Goal: Task Accomplishment & Management: Use online tool/utility

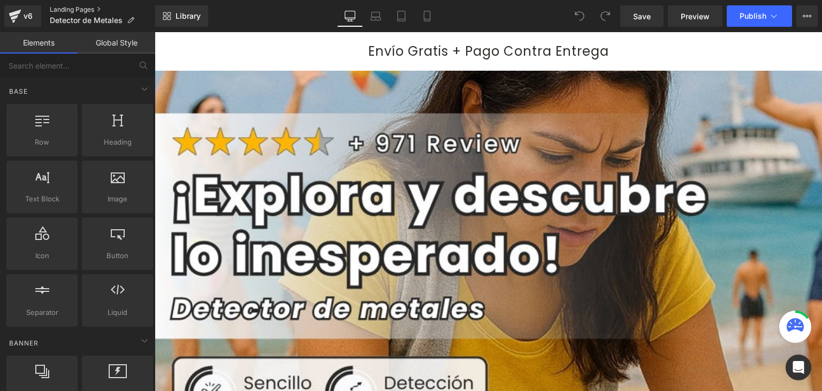
click at [96, 9] on link "Landing Pages" at bounding box center [102, 9] width 105 height 9
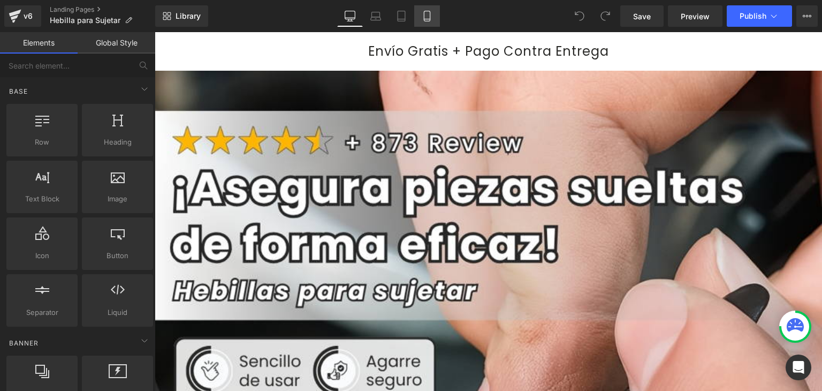
click at [430, 18] on icon at bounding box center [427, 16] width 6 height 10
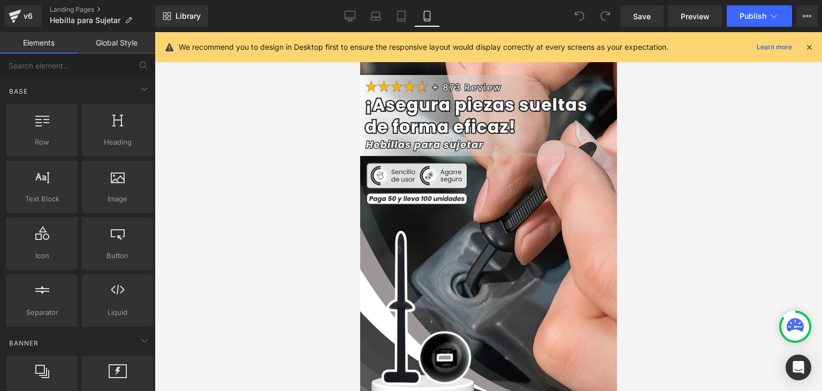
click at [809, 44] on icon at bounding box center [809, 47] width 10 height 10
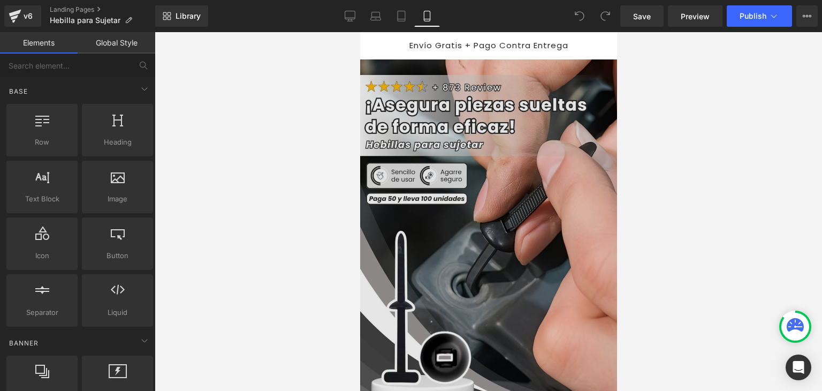
click at [467, 109] on img at bounding box center [487, 250] width 258 height 383
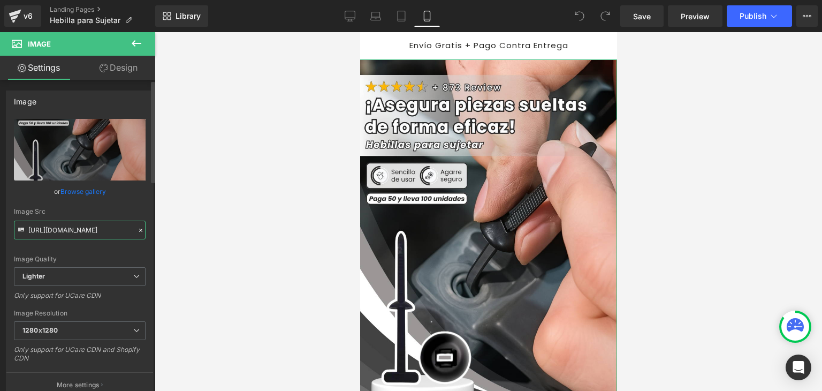
click at [85, 234] on input "https://ucarecdn.com/f1863b20-f894-46c0-8015-28b95053a0c7/-/format/auto/-/previ…" at bounding box center [80, 229] width 132 height 19
click at [85, 233] on input "https://ucarecdn.com/f1863b20-f894-46c0-8015-28b95053a0c7/-/format/auto/-/previ…" at bounding box center [80, 229] width 132 height 19
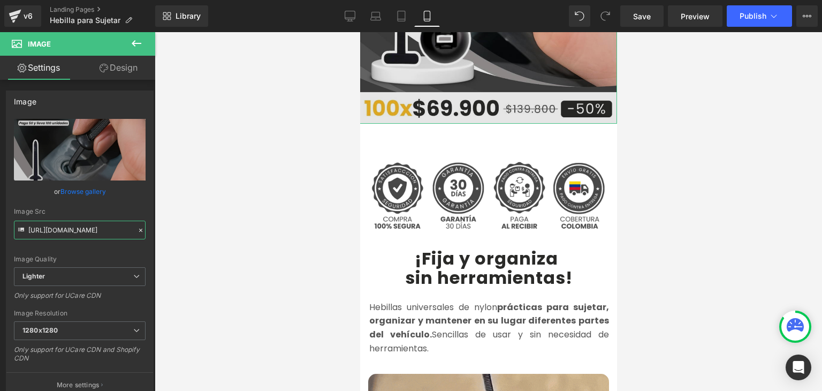
scroll to position [321, 0]
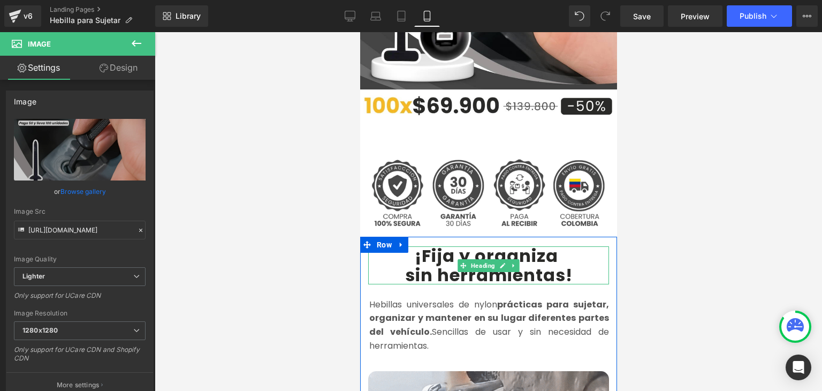
click at [438, 244] on b "¡Fija y organiza" at bounding box center [485, 256] width 143 height 24
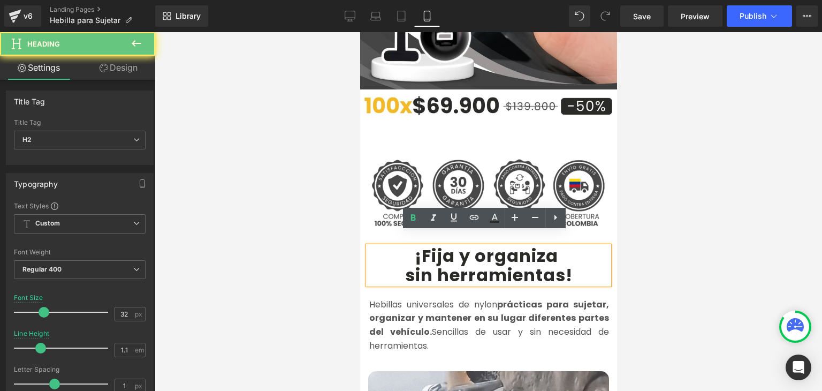
click at [422, 244] on b "¡Fija y organiza" at bounding box center [485, 256] width 143 height 24
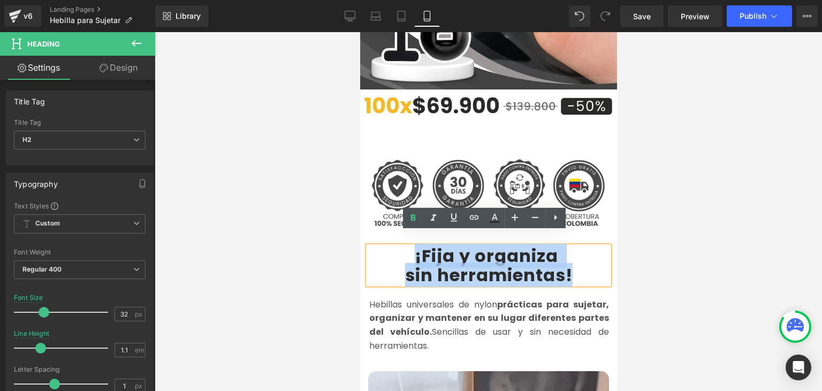
drag, startPoint x: 413, startPoint y: 242, endPoint x: 567, endPoint y: 262, distance: 155.3
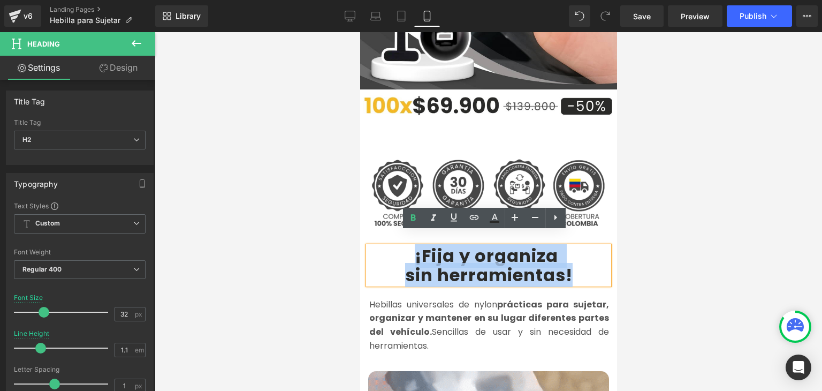
click at [567, 262] on div "¡Fija y organiza sin herramientas !" at bounding box center [488, 264] width 241 height 37
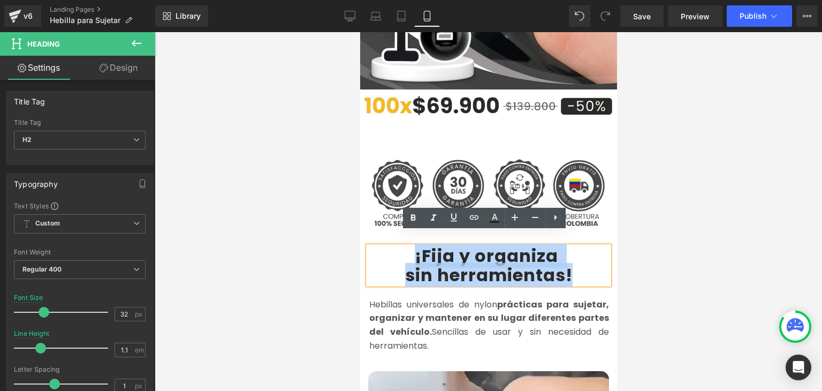
copy div "¡Fija y organiza sin herramientas !"
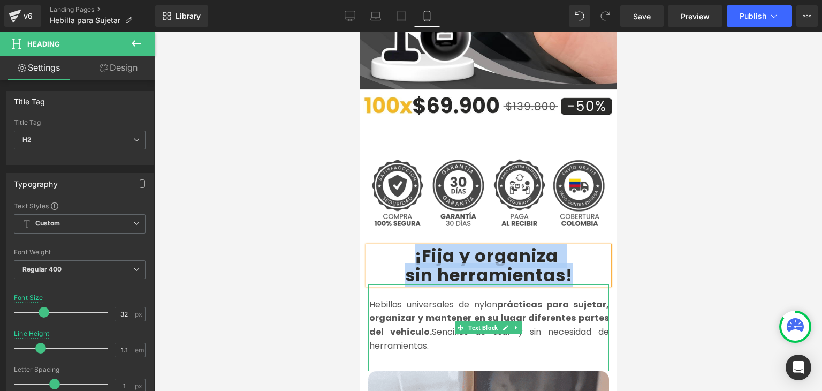
click at [399, 307] on strong "prácticas para sujetar, organizar y mantener en su lugar diferentes partes del …" at bounding box center [489, 318] width 240 height 40
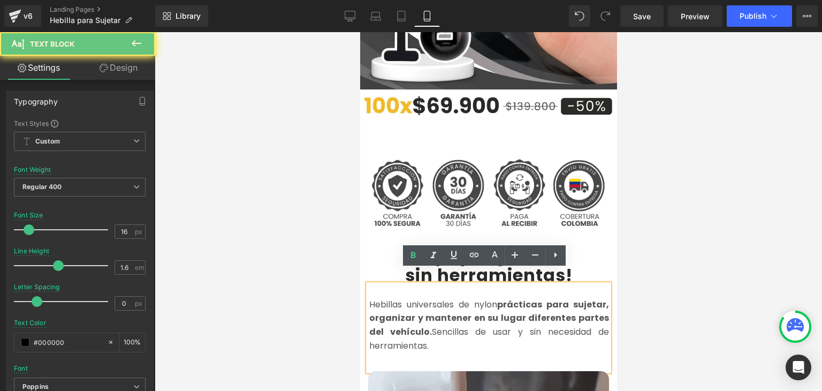
click at [399, 307] on strong "prácticas para sujetar, organizar y mantener en su lugar diferentes partes del …" at bounding box center [489, 318] width 240 height 40
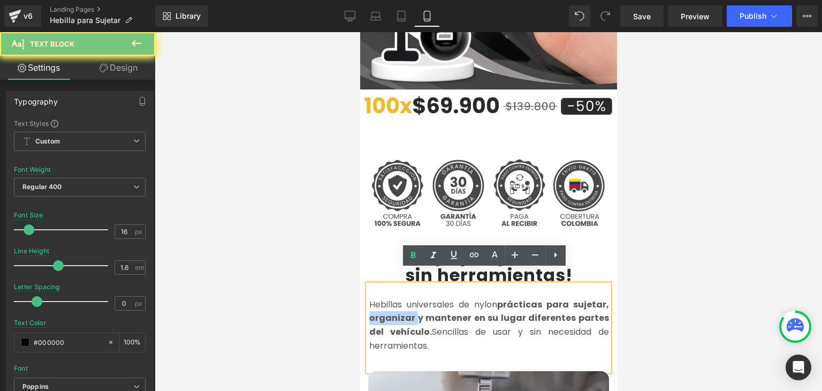
click at [399, 307] on strong "prácticas para sujetar, organizar y mantener en su lugar diferentes partes del …" at bounding box center [489, 318] width 240 height 40
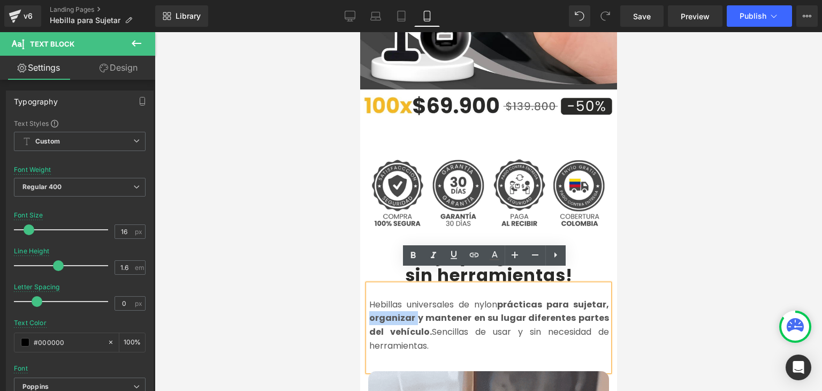
copy font "Hebillas universales de nylon prácticas para sujetar, organizar y mantener en s…"
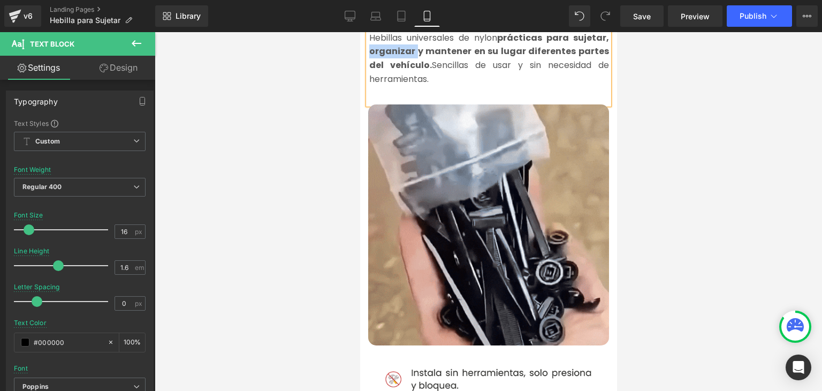
scroll to position [589, 0]
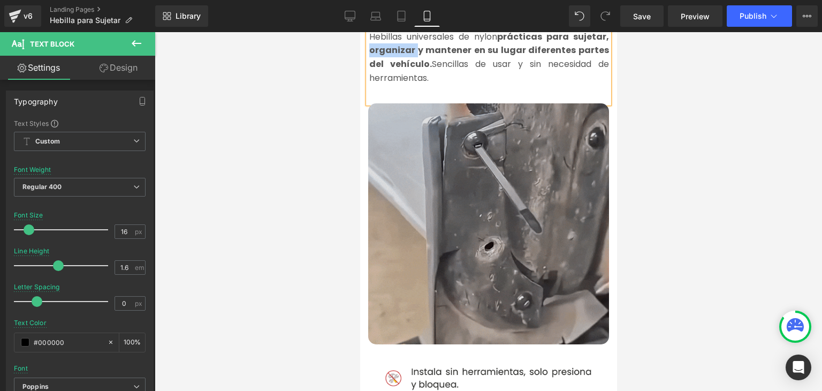
click at [485, 203] on div "Image" at bounding box center [488, 223] width 241 height 241
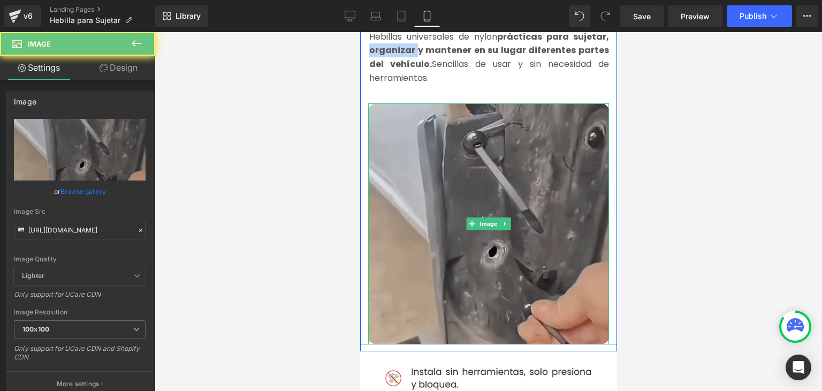
click at [485, 188] on img at bounding box center [488, 223] width 241 height 241
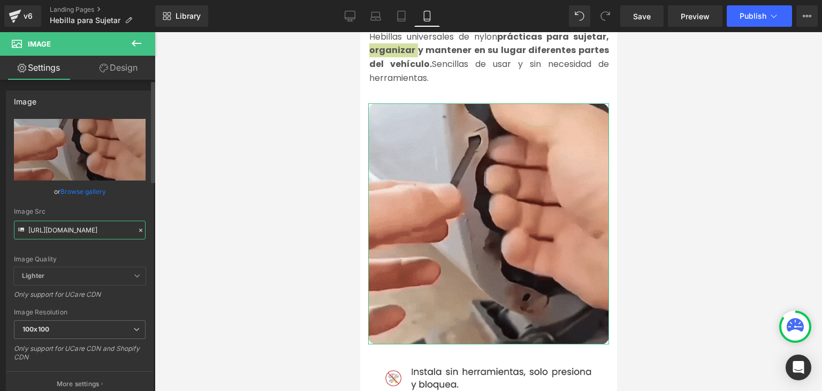
click at [82, 227] on input "https://media0.giphy.com/media/v1.Y2lkPTc5MGI3NjExNjJubmNtZ2l1czNsNmNnOWJ4NjZ6d…" at bounding box center [80, 229] width 132 height 19
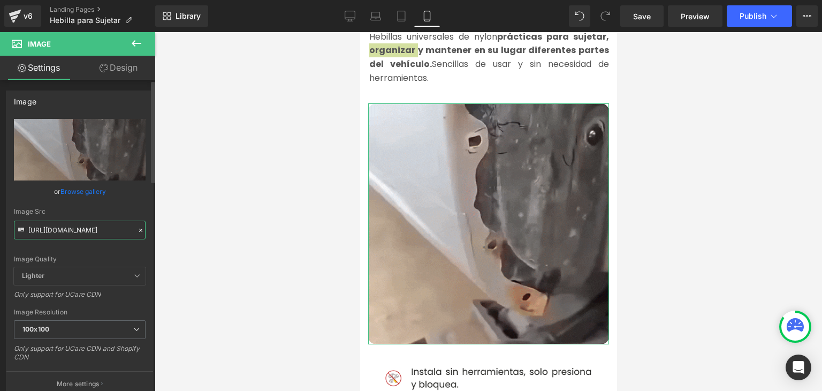
click at [82, 227] on input "https://media0.giphy.com/media/v1.Y2lkPTc5MGI3NjExNjJubmNtZ2l1czNsNmNnOWJ4NjZ6d…" at bounding box center [80, 229] width 132 height 19
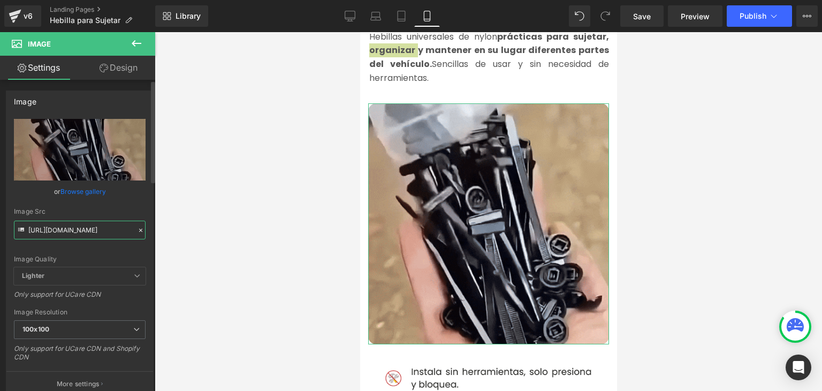
click at [82, 227] on input "https://media0.giphy.com/media/v1.Y2lkPTc5MGI3NjExNjJubmNtZ2l1czNsNmNnOWJ4NjZ6d…" at bounding box center [80, 229] width 132 height 19
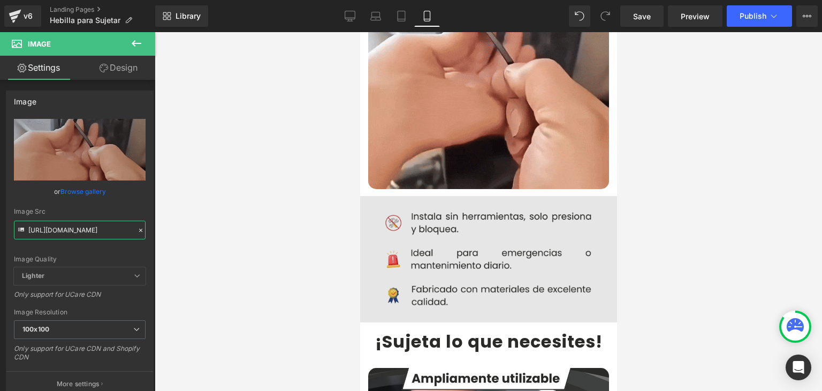
scroll to position [749, 0]
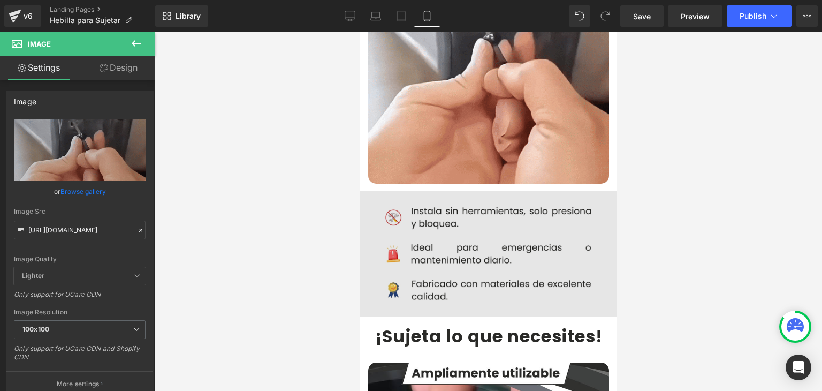
click at [457, 210] on img at bounding box center [488, 254] width 273 height 126
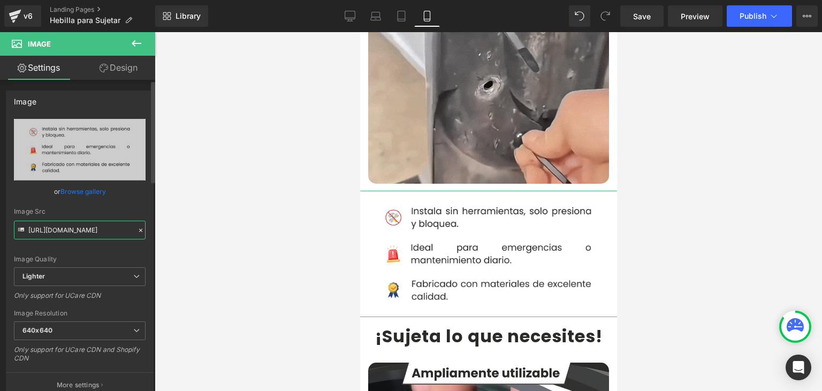
click at [79, 233] on input "https://ucarecdn.com/6665ed31-13d3-4688-944c-e4c65a2c53f3/-/format/auto/-/previ…" at bounding box center [80, 229] width 132 height 19
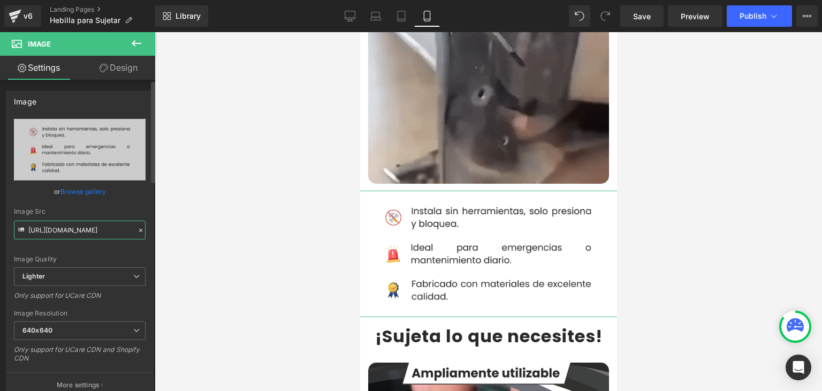
click at [79, 233] on input "https://ucarecdn.com/6665ed31-13d3-4688-944c-e4c65a2c53f3/-/format/auto/-/previ…" at bounding box center [80, 229] width 132 height 19
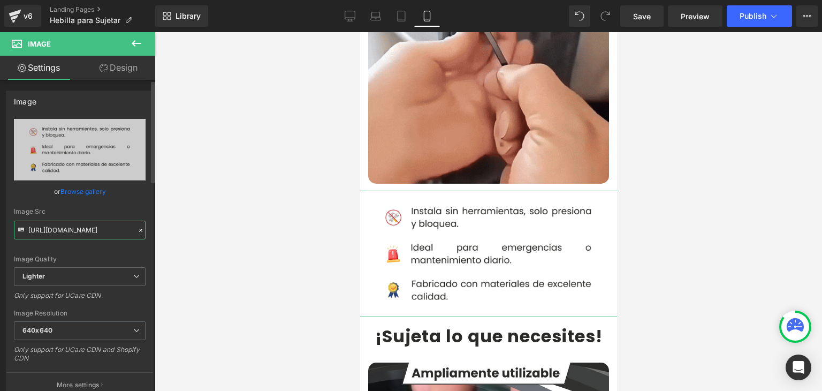
click at [79, 233] on input "https://ucarecdn.com/6665ed31-13d3-4688-944c-e4c65a2c53f3/-/format/auto/-/previ…" at bounding box center [80, 229] width 132 height 19
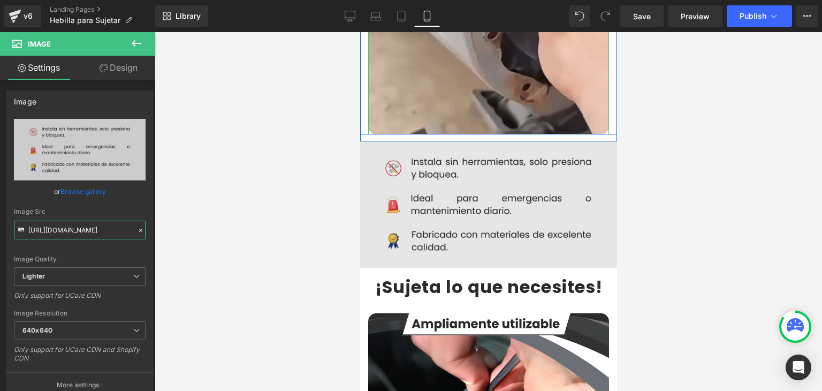
scroll to position [803, 0]
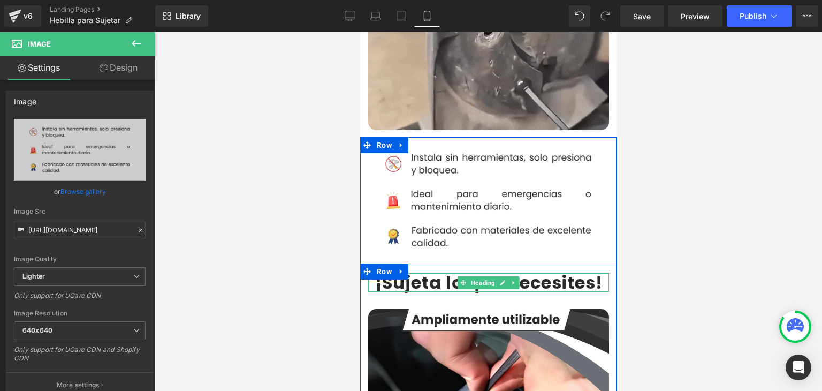
drag, startPoint x: 411, startPoint y: 266, endPoint x: 427, endPoint y: 268, distance: 15.7
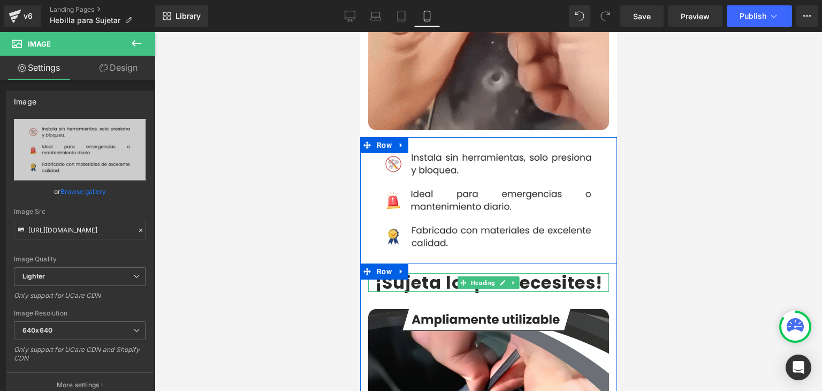
click at [410, 270] on b "¡Sujeta lo que necesites" at bounding box center [485, 282] width 220 height 24
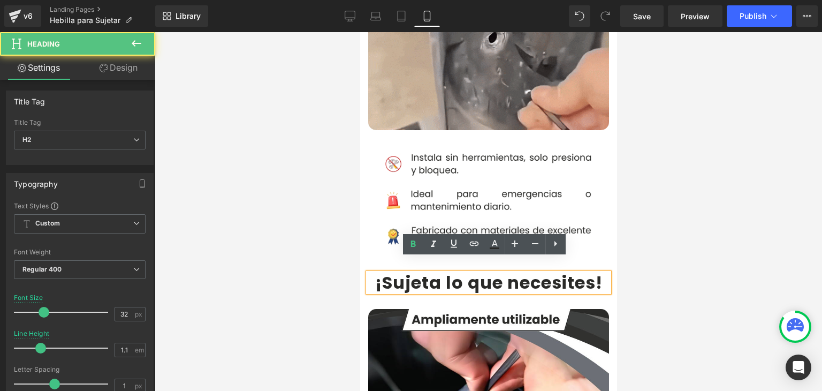
click at [427, 270] on b "¡Sujeta lo que necesites" at bounding box center [485, 282] width 220 height 24
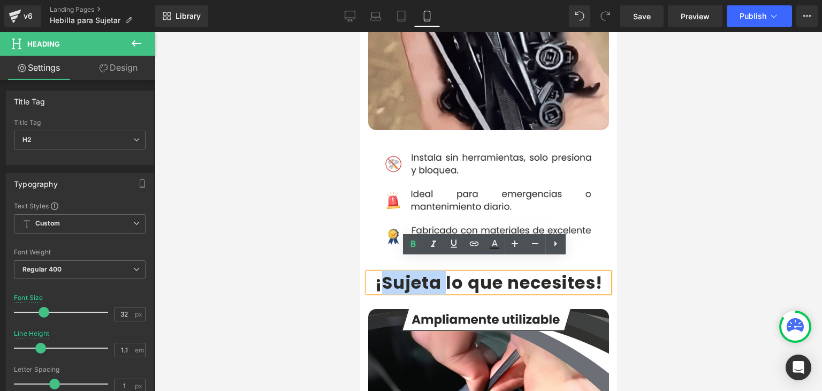
click at [427, 270] on b "¡Sujeta lo que necesites" at bounding box center [485, 282] width 220 height 24
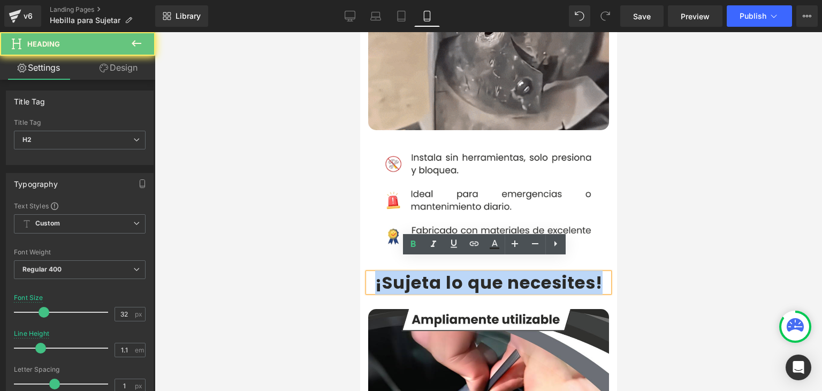
click at [427, 270] on b "¡Sujeta lo que necesites" at bounding box center [485, 282] width 220 height 24
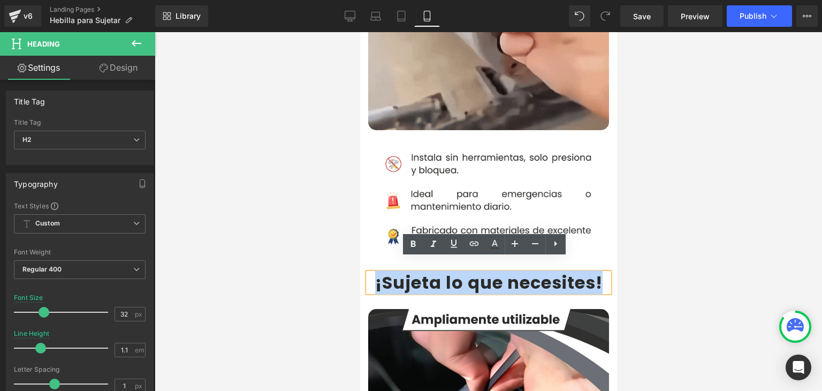
copy h2 "¡Sujeta lo que necesites !"
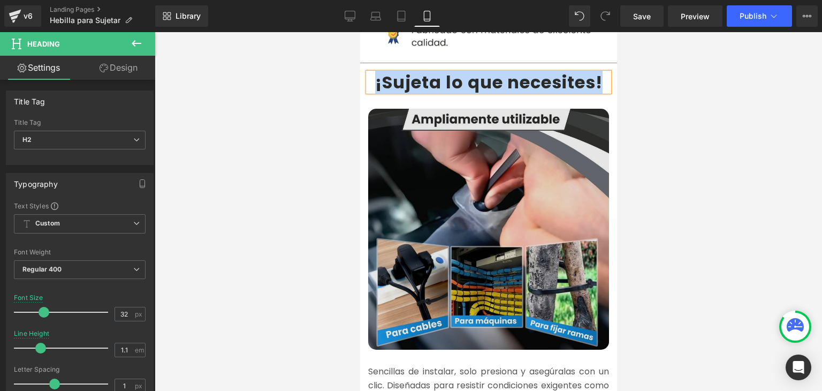
scroll to position [1017, 0]
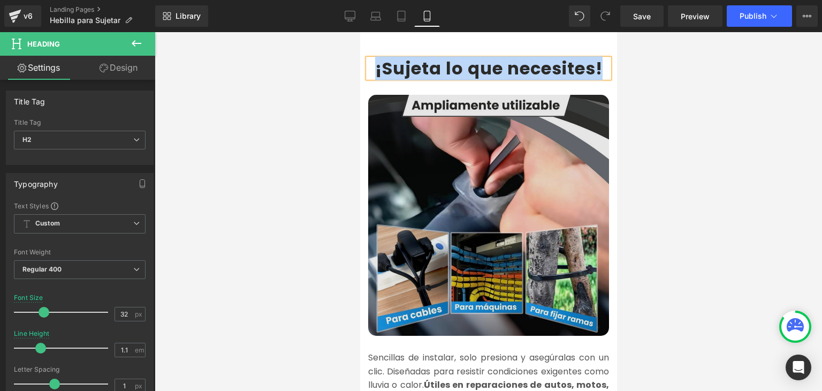
click at [454, 214] on img at bounding box center [488, 215] width 241 height 241
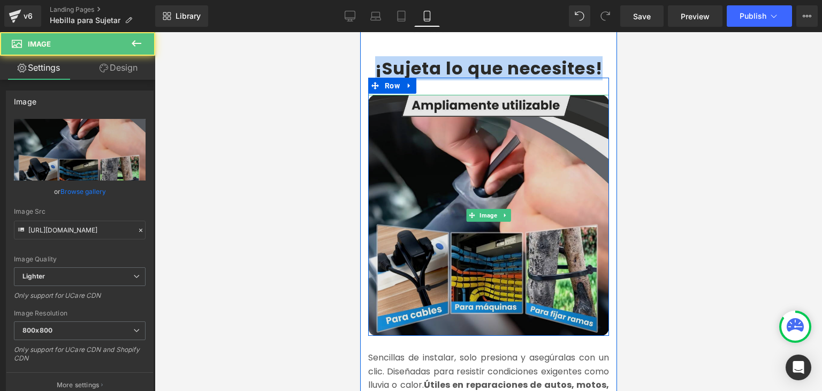
click at [474, 170] on img at bounding box center [488, 215] width 241 height 241
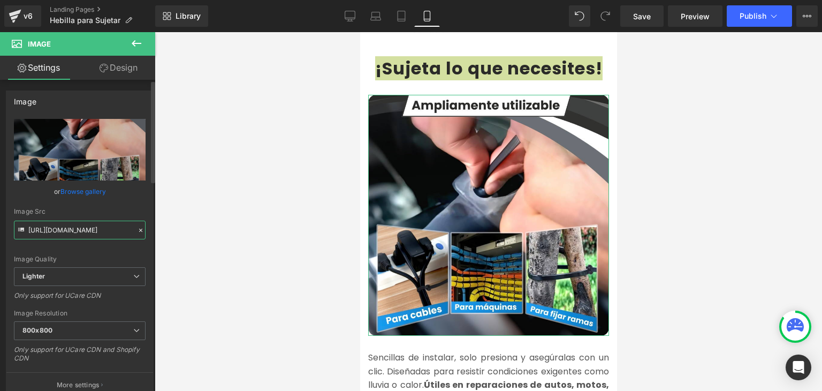
click at [94, 230] on input "https://ucarecdn.com/74845e56-6742-4775-bb94-afc41cd380b6/-/format/auto/-/previ…" at bounding box center [80, 229] width 132 height 19
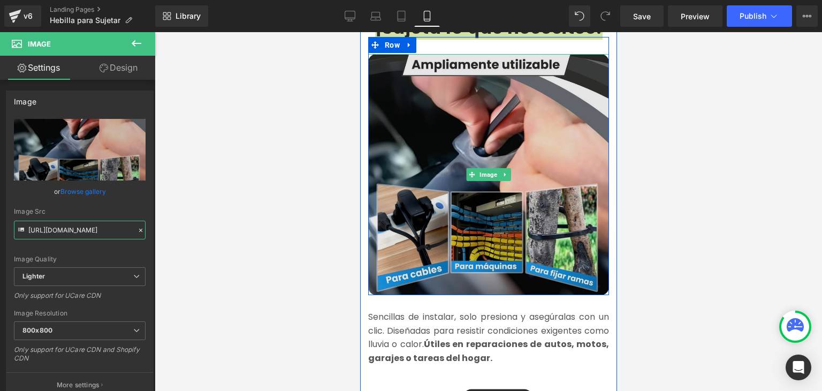
scroll to position [1124, 0]
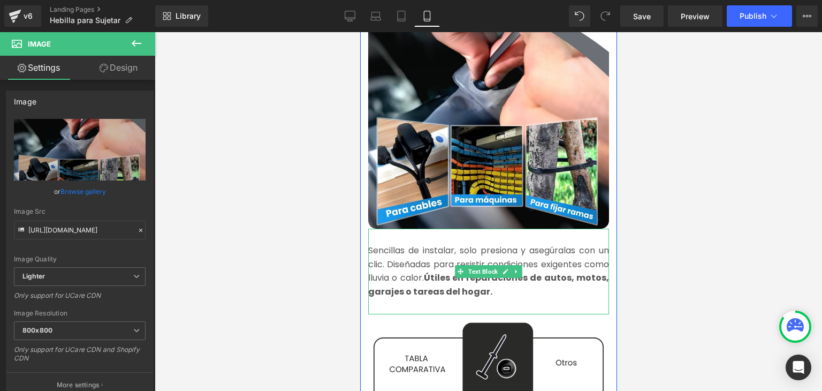
click at [408, 250] on font "Sencillas de instalar, solo presiona y asegúralas con un clic. Diseñadas para r…" at bounding box center [488, 271] width 241 height 54
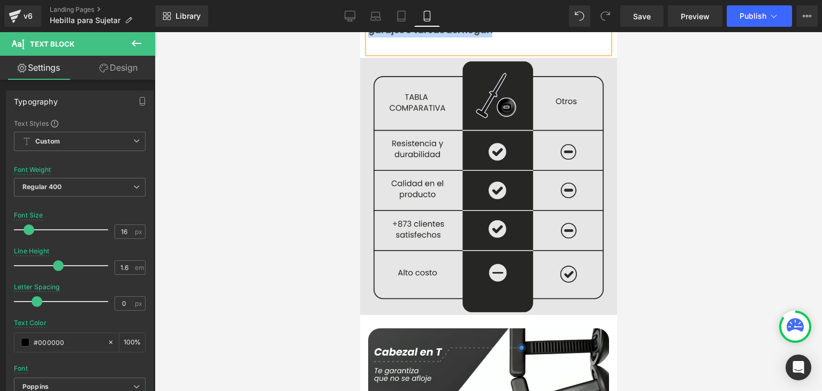
scroll to position [1391, 0]
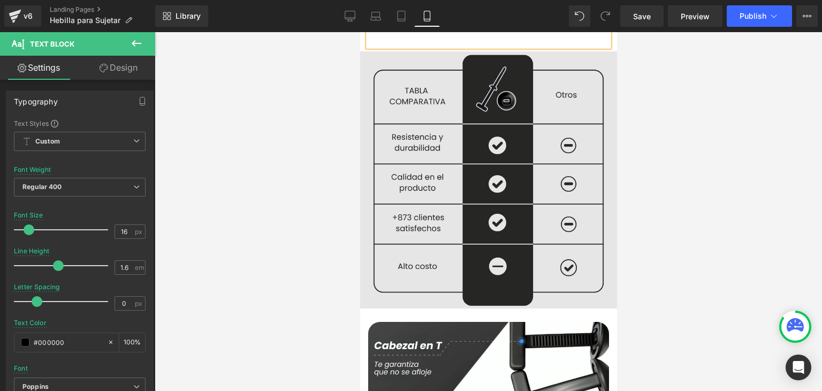
click at [465, 212] on img at bounding box center [488, 178] width 257 height 262
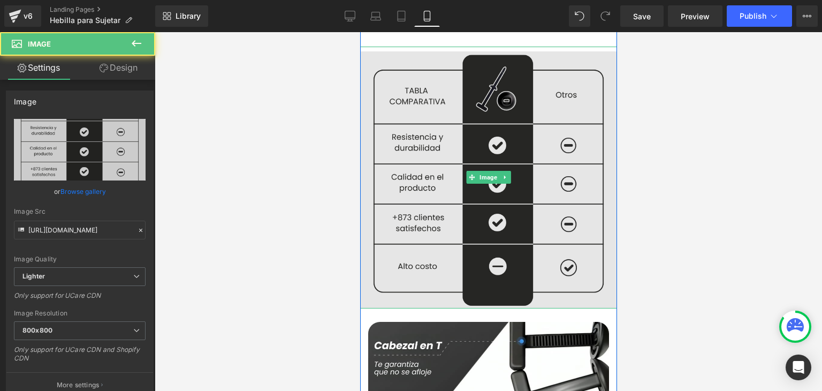
click at [442, 131] on img at bounding box center [488, 178] width 257 height 262
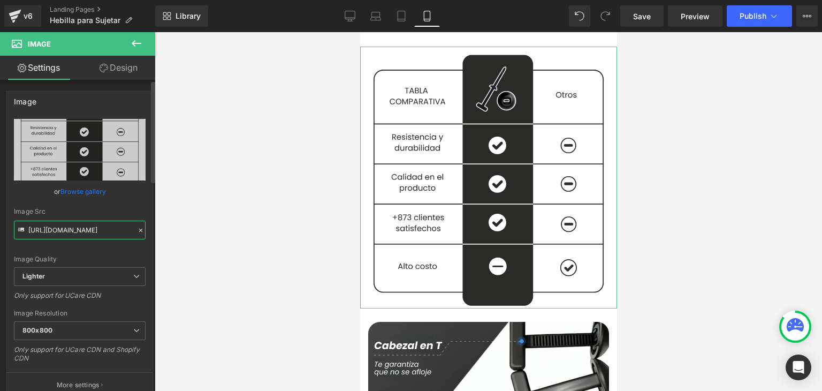
click at [74, 231] on input "https://ucarecdn.com/757316c8-268a-4c5b-9747-2d96d0a8a62c/-/format/auto/-/previ…" at bounding box center [80, 229] width 132 height 19
